Goal: Task Accomplishment & Management: Use online tool/utility

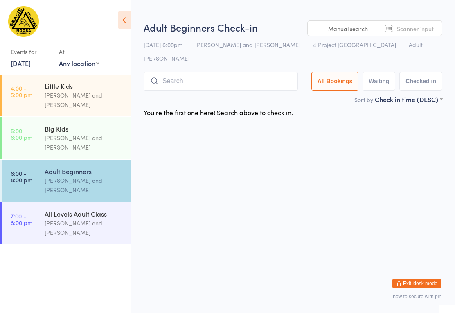
click at [83, 142] on div "[PERSON_NAME] and [PERSON_NAME]" at bounding box center [84, 142] width 79 height 19
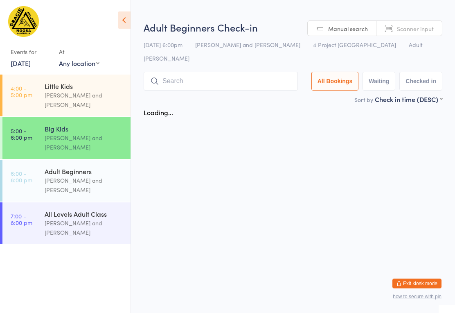
click at [63, 184] on div "[PERSON_NAME] and [PERSON_NAME]" at bounding box center [84, 185] width 79 height 19
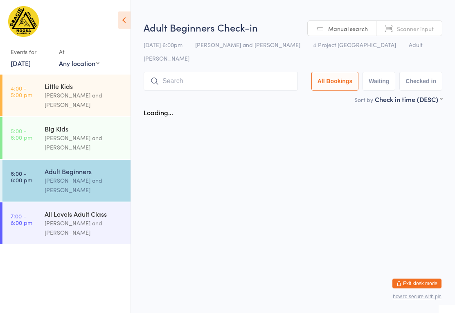
click at [218, 72] on input "search" at bounding box center [221, 81] width 154 height 19
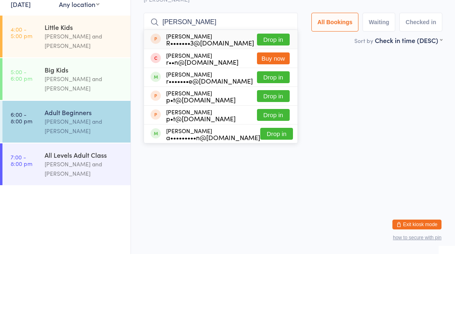
type input "[PERSON_NAME]"
click at [270, 130] on button "Drop in" at bounding box center [273, 136] width 33 height 12
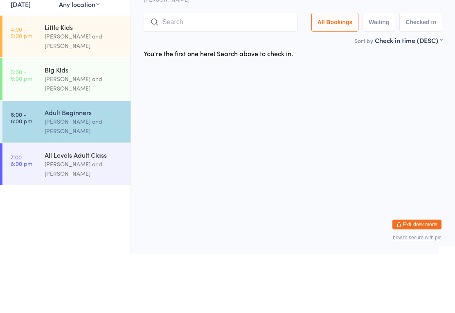
click at [212, 72] on input "search" at bounding box center [221, 81] width 154 height 19
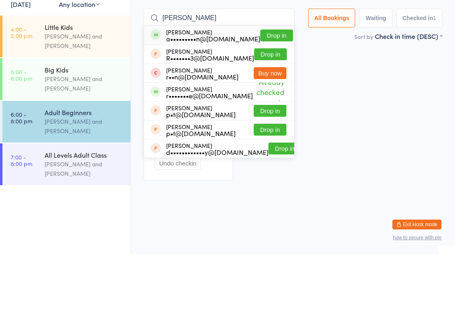
type input "[PERSON_NAME]"
click at [277, 88] on button "Drop in" at bounding box center [277, 94] width 33 height 12
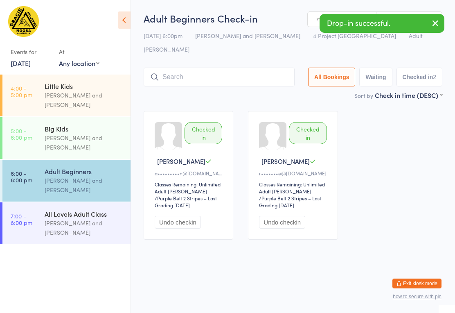
click at [251, 68] on input "search" at bounding box center [219, 77] width 151 height 19
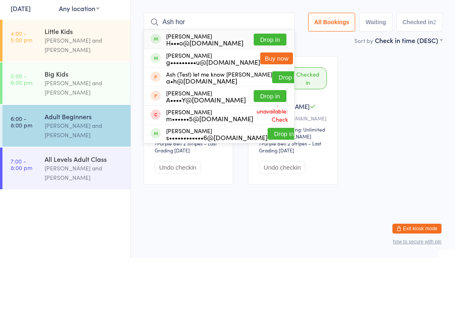
type input "Ash hor"
click at [261, 88] on button "Drop in" at bounding box center [270, 94] width 33 height 12
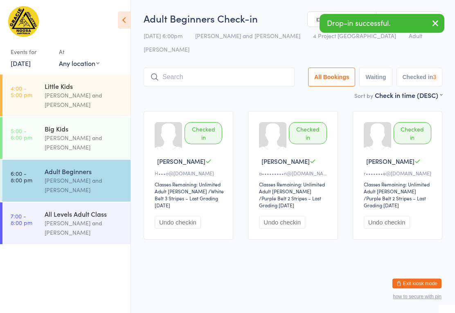
click at [233, 68] on input "search" at bounding box center [219, 77] width 151 height 19
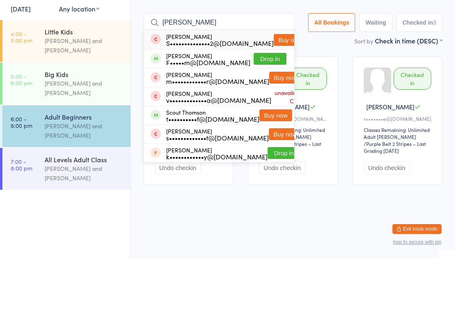
type input "[PERSON_NAME]"
click at [265, 107] on button "Drop in" at bounding box center [270, 113] width 33 height 12
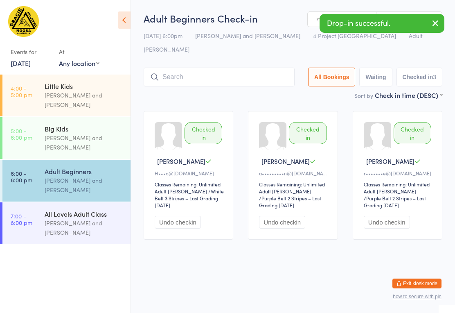
click at [202, 68] on input "search" at bounding box center [219, 77] width 151 height 19
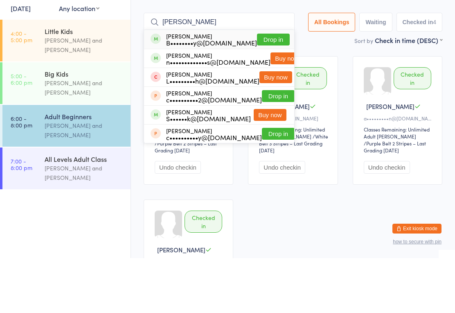
type input "[PERSON_NAME]"
click at [263, 88] on button "Drop in" at bounding box center [273, 94] width 33 height 12
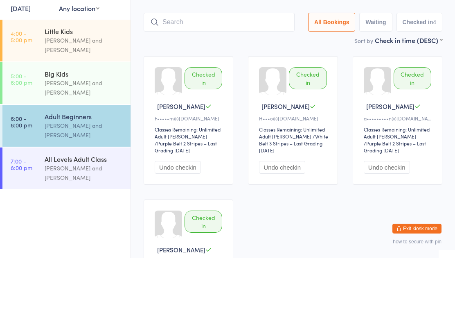
scroll to position [55, 0]
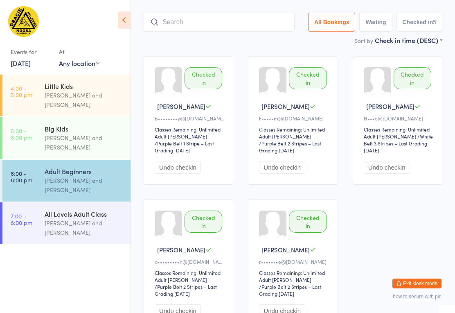
click at [235, 13] on input "search" at bounding box center [219, 22] width 151 height 19
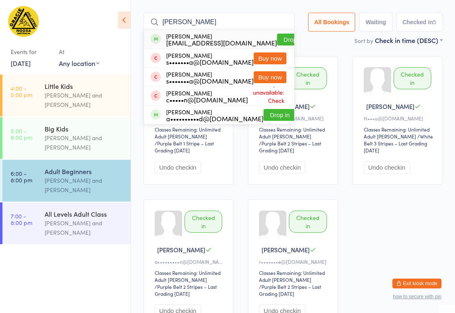
type input "[PERSON_NAME]"
click at [277, 34] on button "Drop in" at bounding box center [293, 40] width 33 height 12
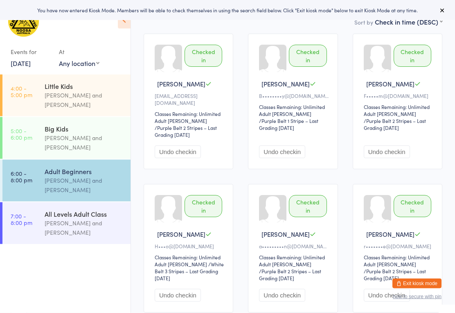
scroll to position [116, 0]
